Goal: Information Seeking & Learning: Learn about a topic

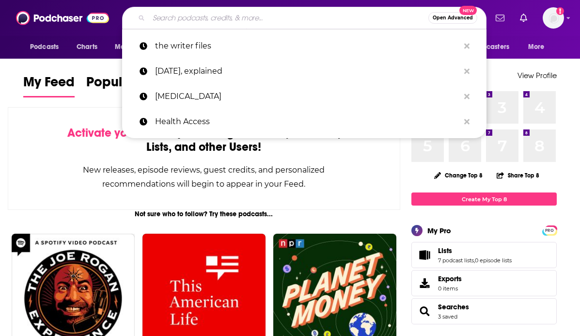
click at [304, 18] on input "Search podcasts, credits, & more..." at bounding box center [289, 18] width 280 height 16
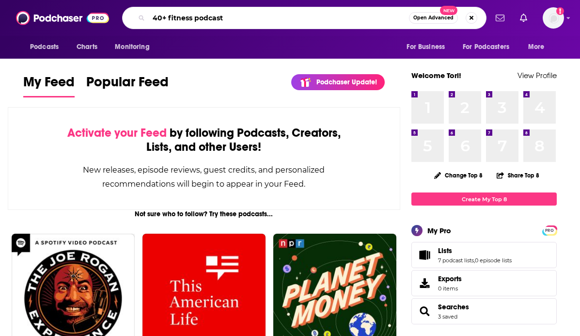
type input "40+ fitness podcast"
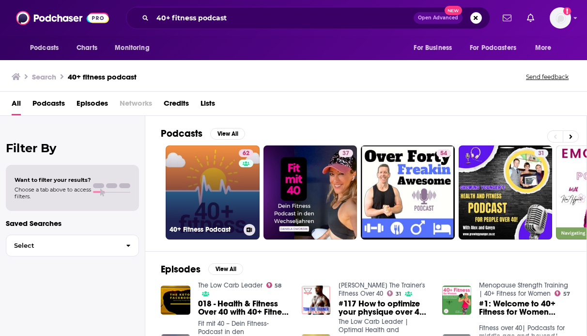
click at [227, 187] on link "62 40+ Fitness Podcast" at bounding box center [213, 192] width 94 height 94
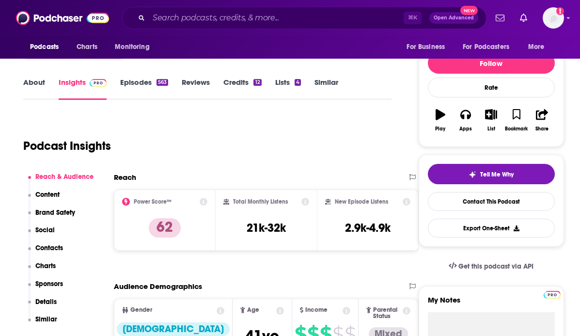
scroll to position [108, 0]
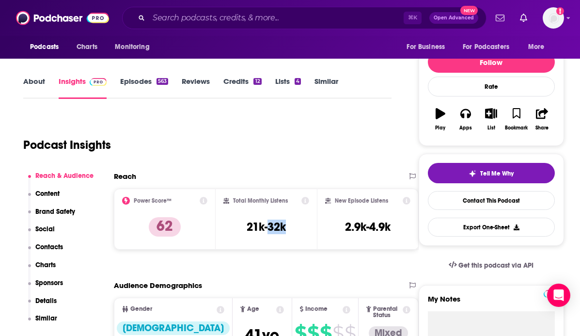
drag, startPoint x: 269, startPoint y: 226, endPoint x: 297, endPoint y: 226, distance: 28.1
click at [297, 226] on div "Total Monthly Listens 21k-32k" at bounding box center [266, 219] width 86 height 45
copy h3 "32k"
